Goal: Complete application form

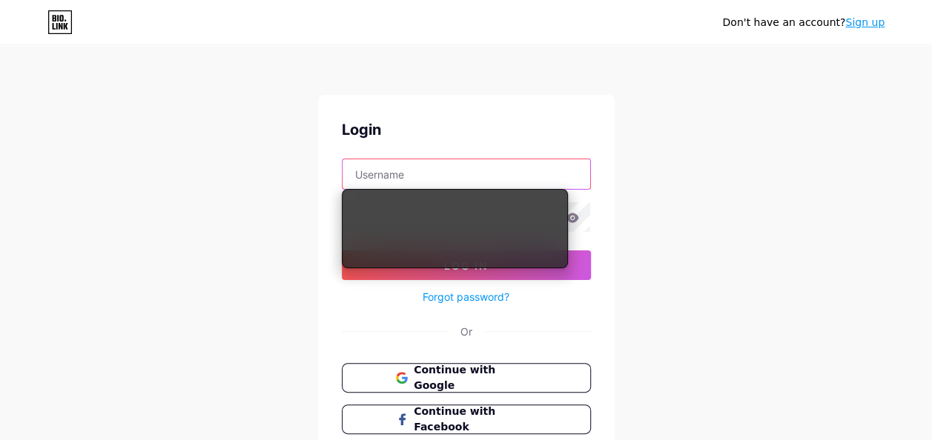
click at [540, 163] on input "text" at bounding box center [467, 174] width 248 height 30
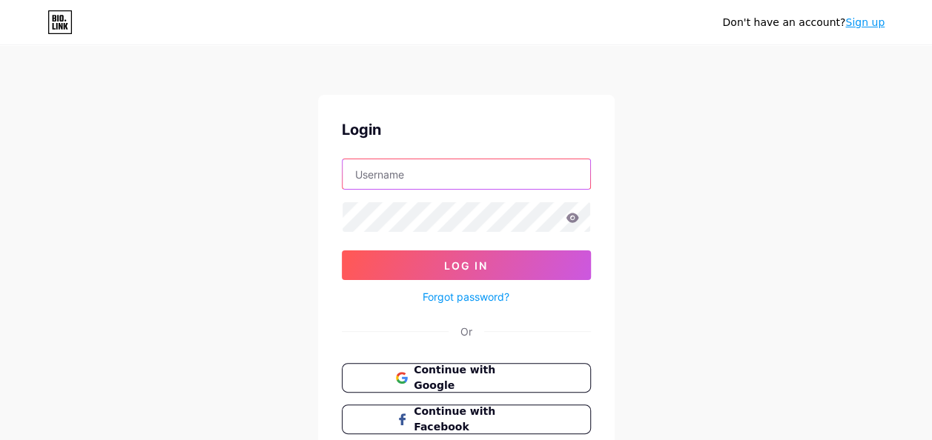
click at [411, 178] on input "text" at bounding box center [467, 174] width 248 height 30
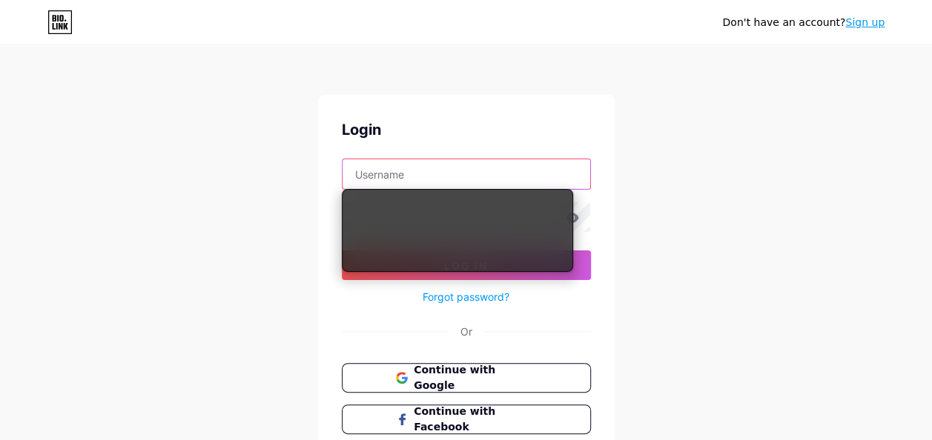
type input "[EMAIL_ADDRESS][DOMAIN_NAME]"
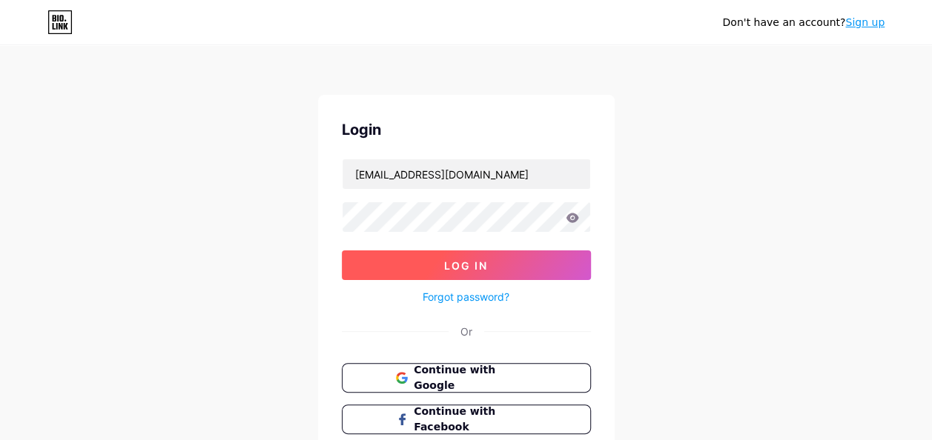
click at [452, 259] on span "Log In" at bounding box center [466, 265] width 44 height 13
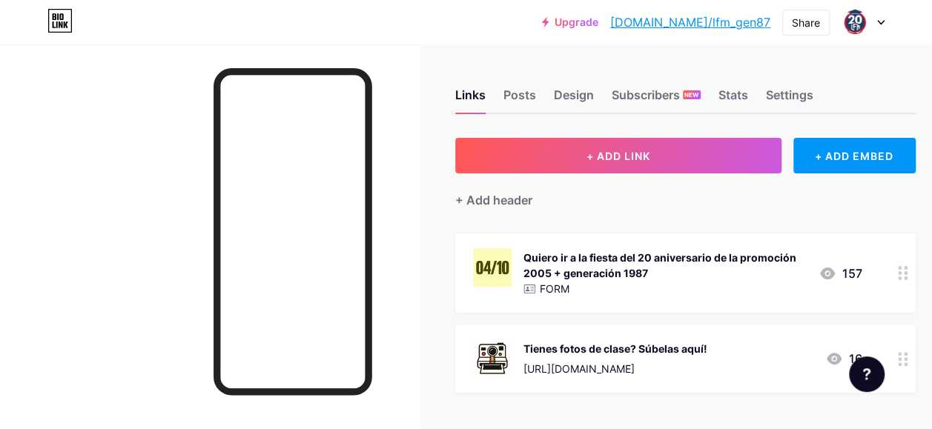
click at [561, 281] on p "FORM" at bounding box center [555, 289] width 30 height 16
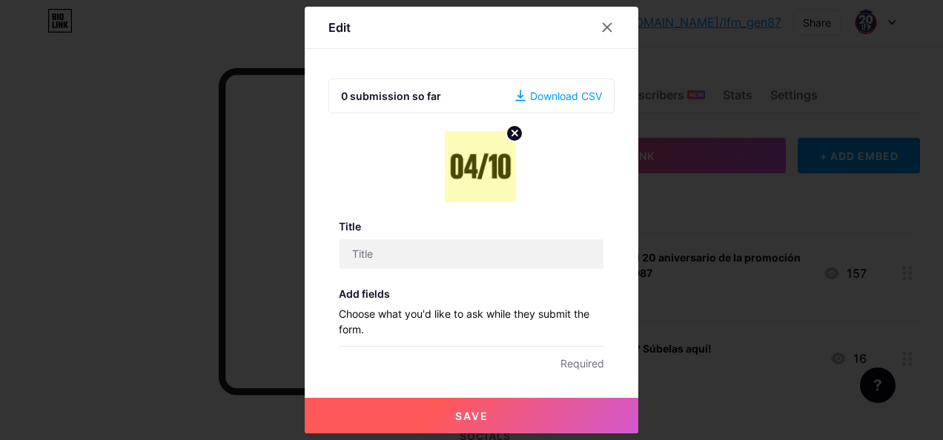
type input "Quiero ir a la fiesta del 20 aniversario de la promoción 2005 + generación 1987"
checkbox input "true"
type input "🎉 On organise une fête pour célébrer les 20 ans de notre diplôme du lycée 🏫🥳 Mê…"
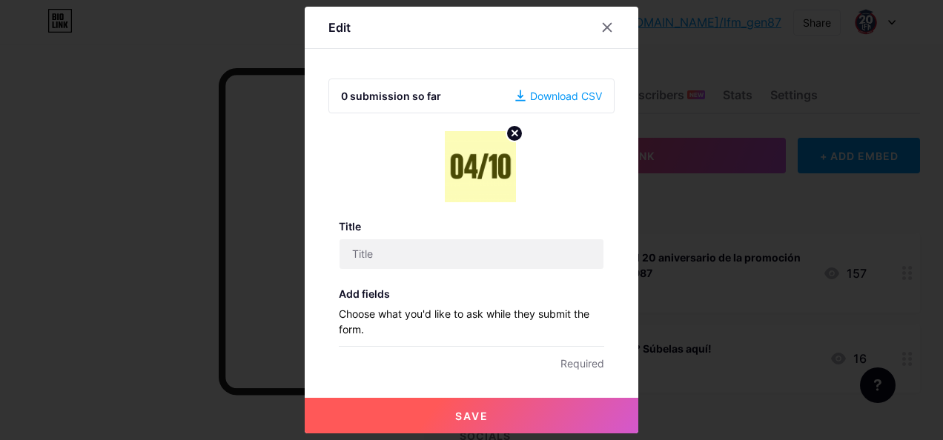
type textarea "Gracias por apuntarte! En breves te enviaremos más detalles del evento."
